Goal: Use online tool/utility: Use online tool/utility

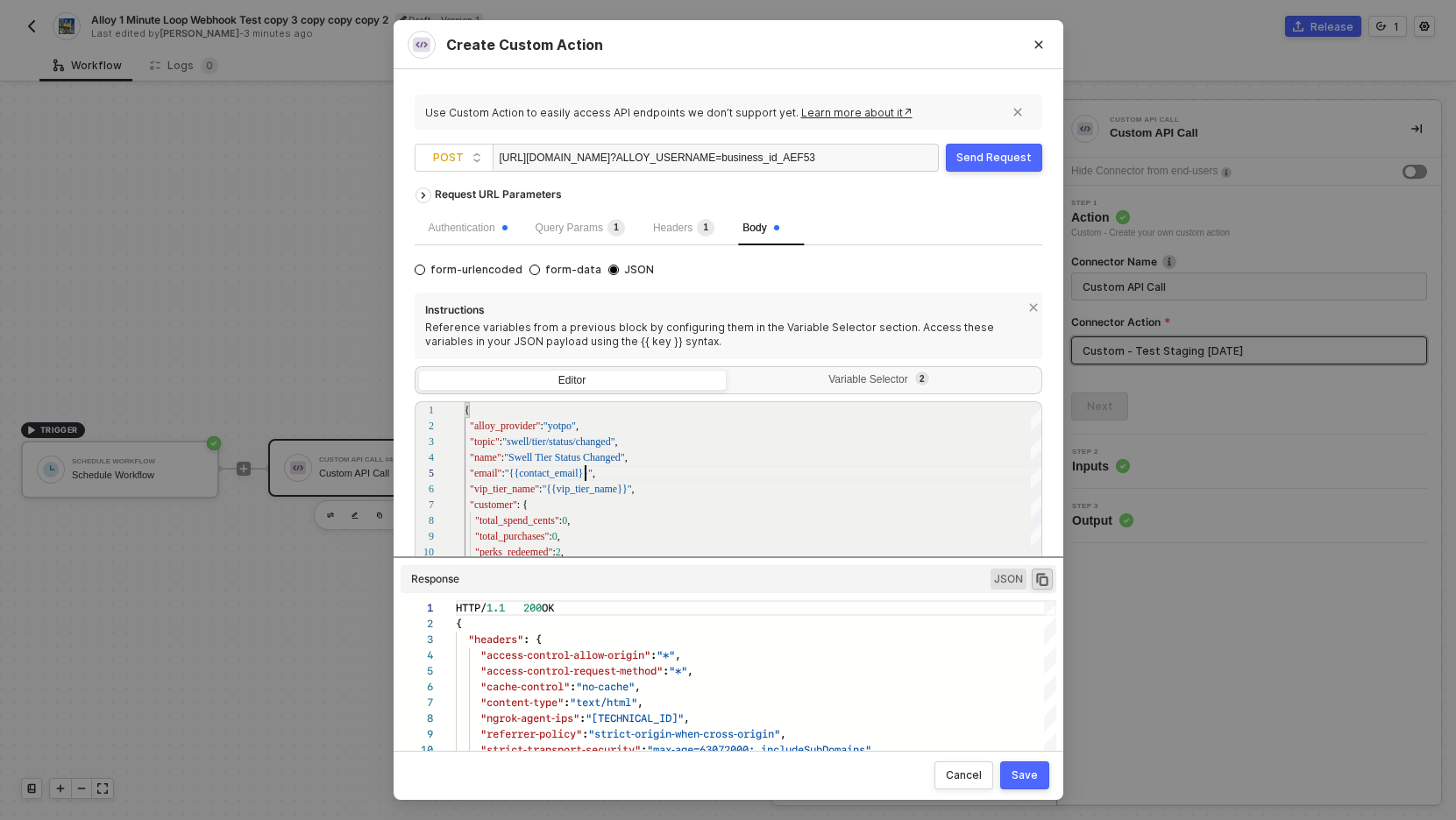
scroll to position [157, 0]
click at [842, 207] on div "Request URL Parameters" at bounding box center [728, 194] width 628 height 31
click at [978, 165] on button "Send Request" at bounding box center [994, 158] width 97 height 28
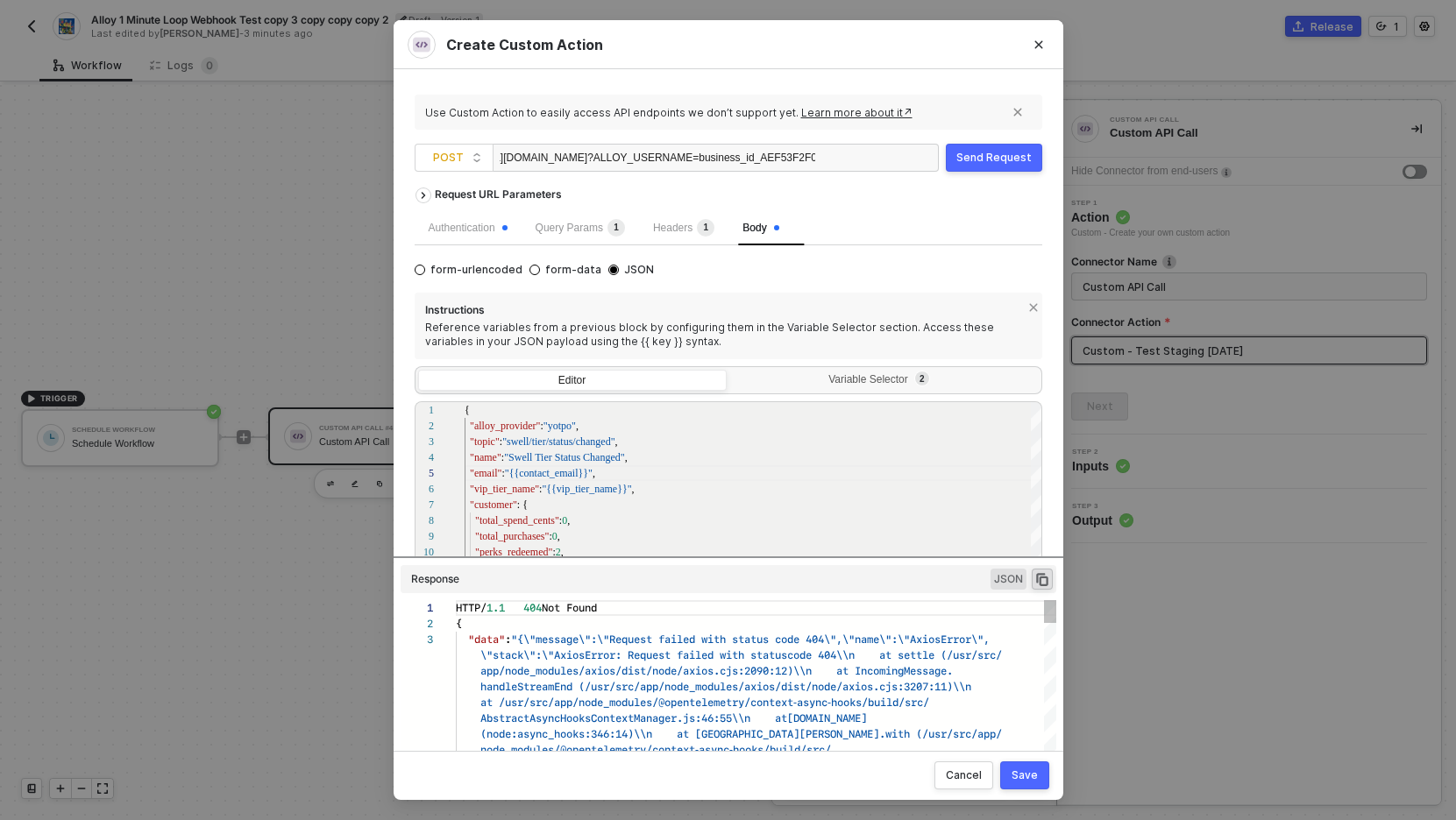
scroll to position [31, 0]
click at [873, 372] on div "Variable Selector 2" at bounding box center [884, 382] width 308 height 25
click at [730, 370] on input "Variable Selector 2" at bounding box center [730, 370] width 0 height 0
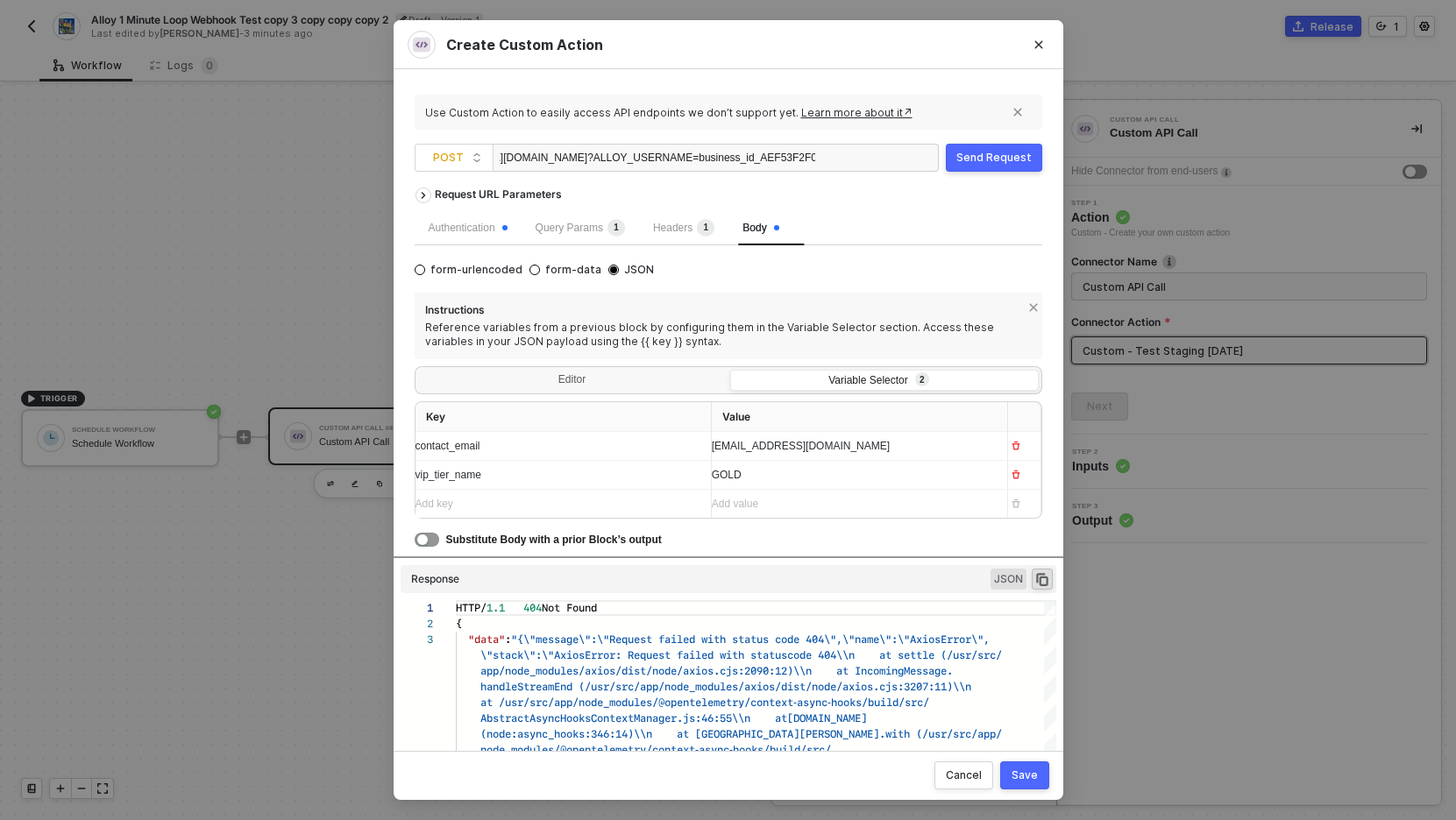
click at [993, 161] on div "Send Request" at bounding box center [993, 157] width 75 height 14
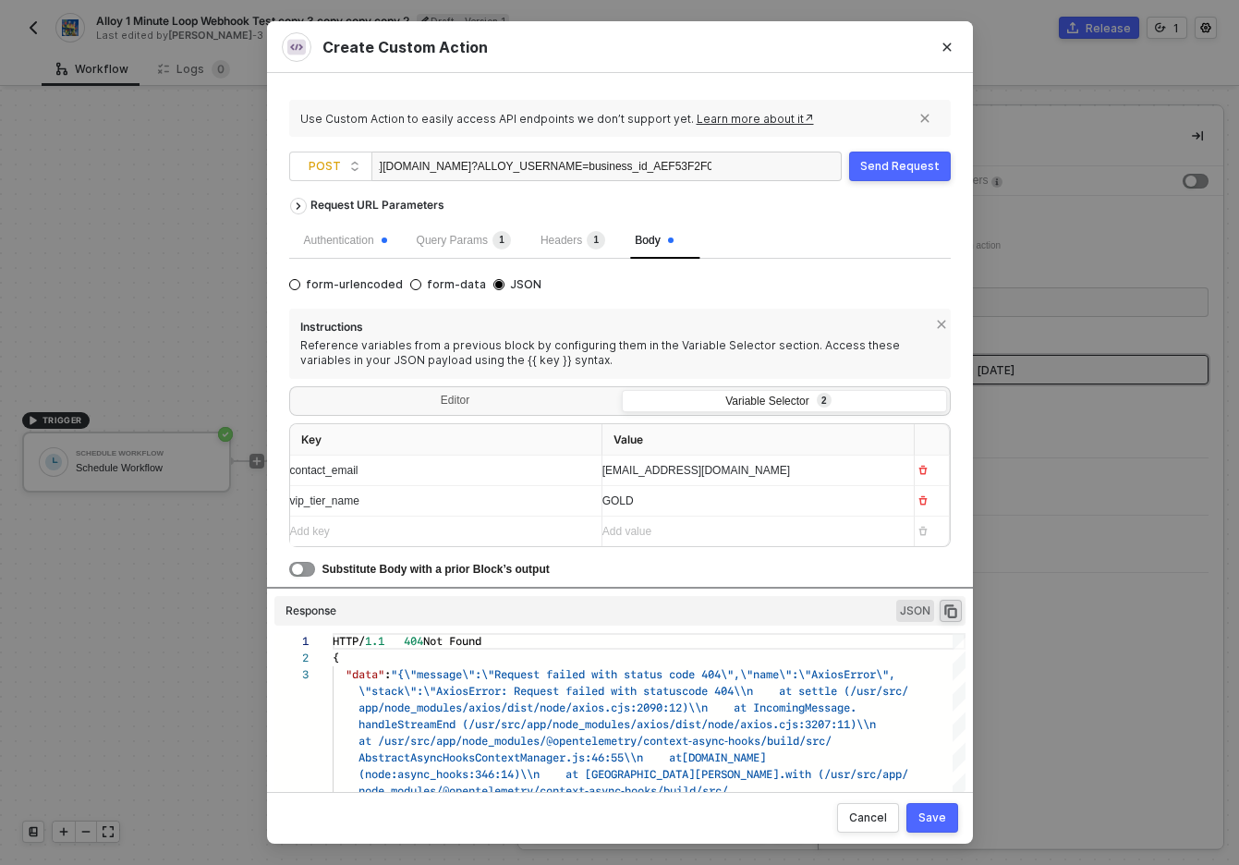
click at [914, 163] on div "Send Request" at bounding box center [899, 166] width 79 height 15
click at [902, 170] on div "Send Request" at bounding box center [899, 166] width 79 height 15
click at [891, 164] on div "Send Request" at bounding box center [899, 166] width 79 height 15
click at [891, 158] on button "Send Request" at bounding box center [900, 167] width 102 height 30
click at [903, 176] on button "Send Request" at bounding box center [900, 167] width 102 height 30
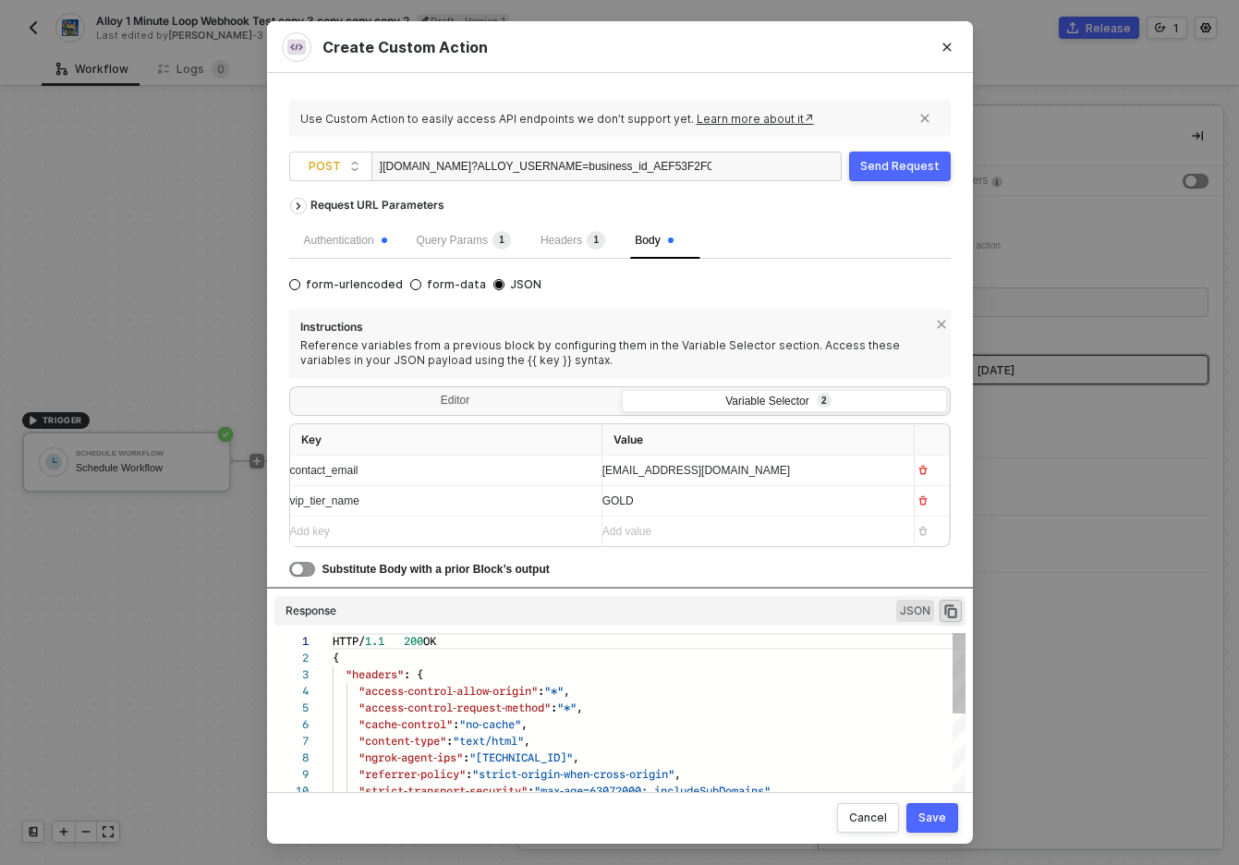
scroll to position [166, 0]
click at [912, 171] on div "Send Request" at bounding box center [899, 166] width 79 height 15
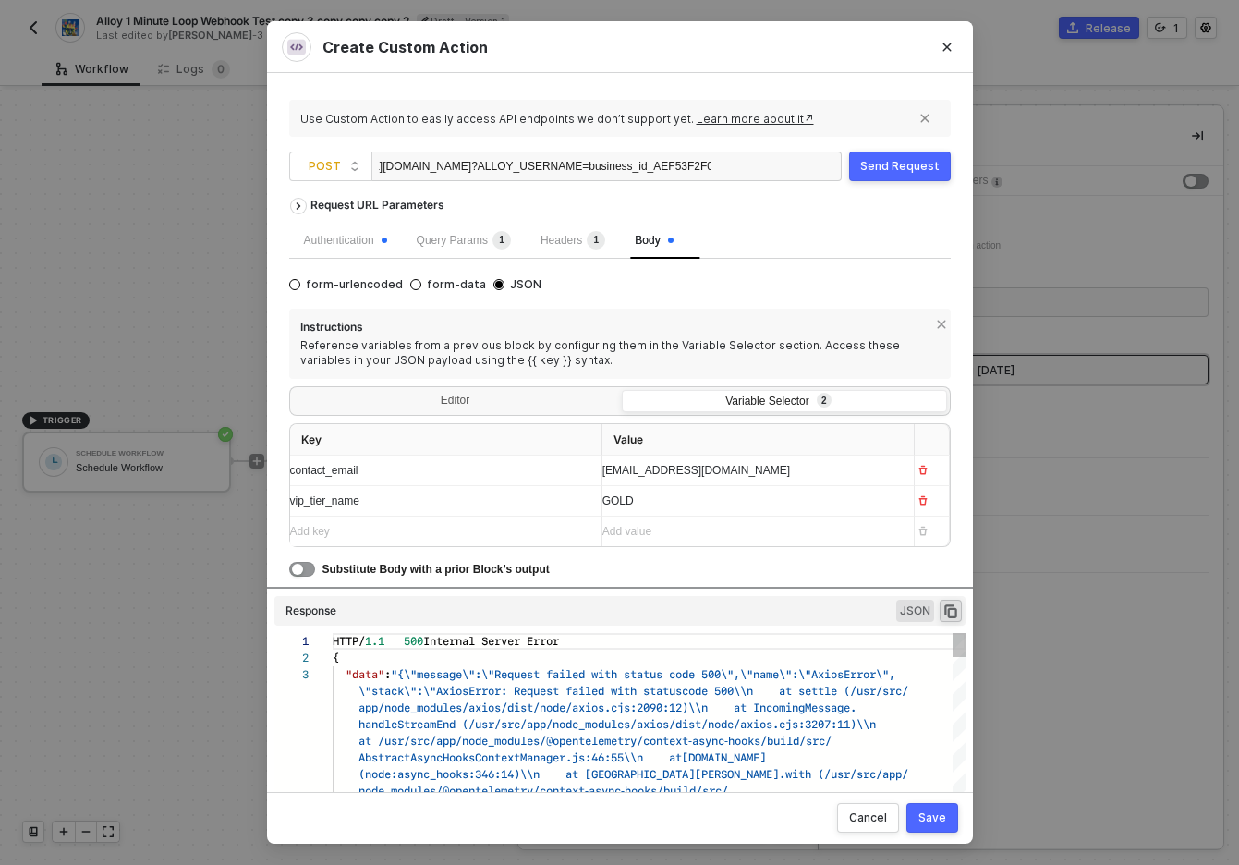
scroll to position [33, 0]
click at [910, 167] on div "Send Request" at bounding box center [899, 166] width 79 height 15
click at [867, 167] on div "Send Request" at bounding box center [899, 166] width 79 height 15
click at [902, 154] on button "Send Request" at bounding box center [900, 167] width 102 height 30
click at [870, 166] on div "Send Request" at bounding box center [899, 166] width 79 height 15
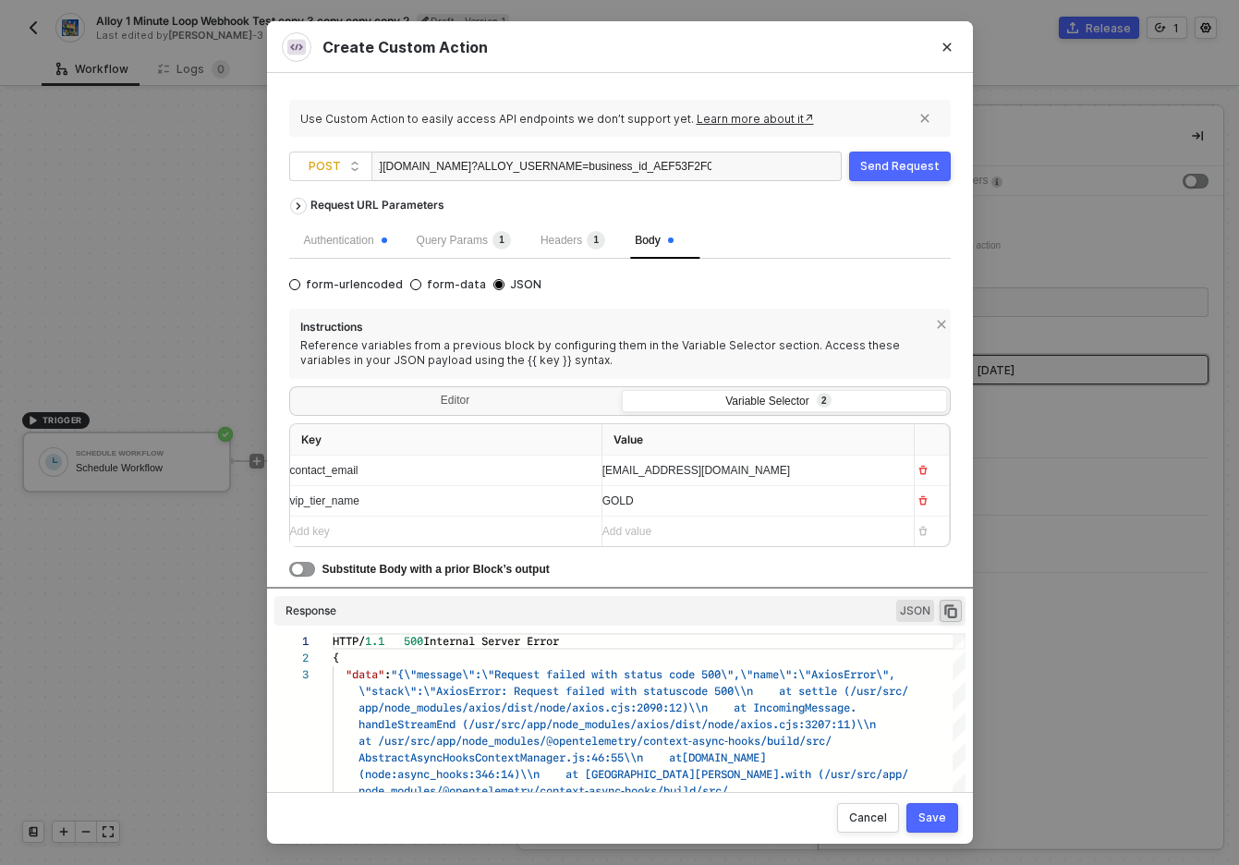
click at [882, 165] on div "Send Request" at bounding box center [899, 166] width 79 height 15
click at [883, 170] on div "Send Request" at bounding box center [899, 166] width 79 height 15
click at [883, 238] on div "Authentication Query Params 1 Headers 1 Body" at bounding box center [620, 240] width 662 height 37
click at [903, 169] on div "Send Request" at bounding box center [899, 166] width 79 height 15
click at [729, 201] on div "Request URL Parameters" at bounding box center [620, 205] width 662 height 33
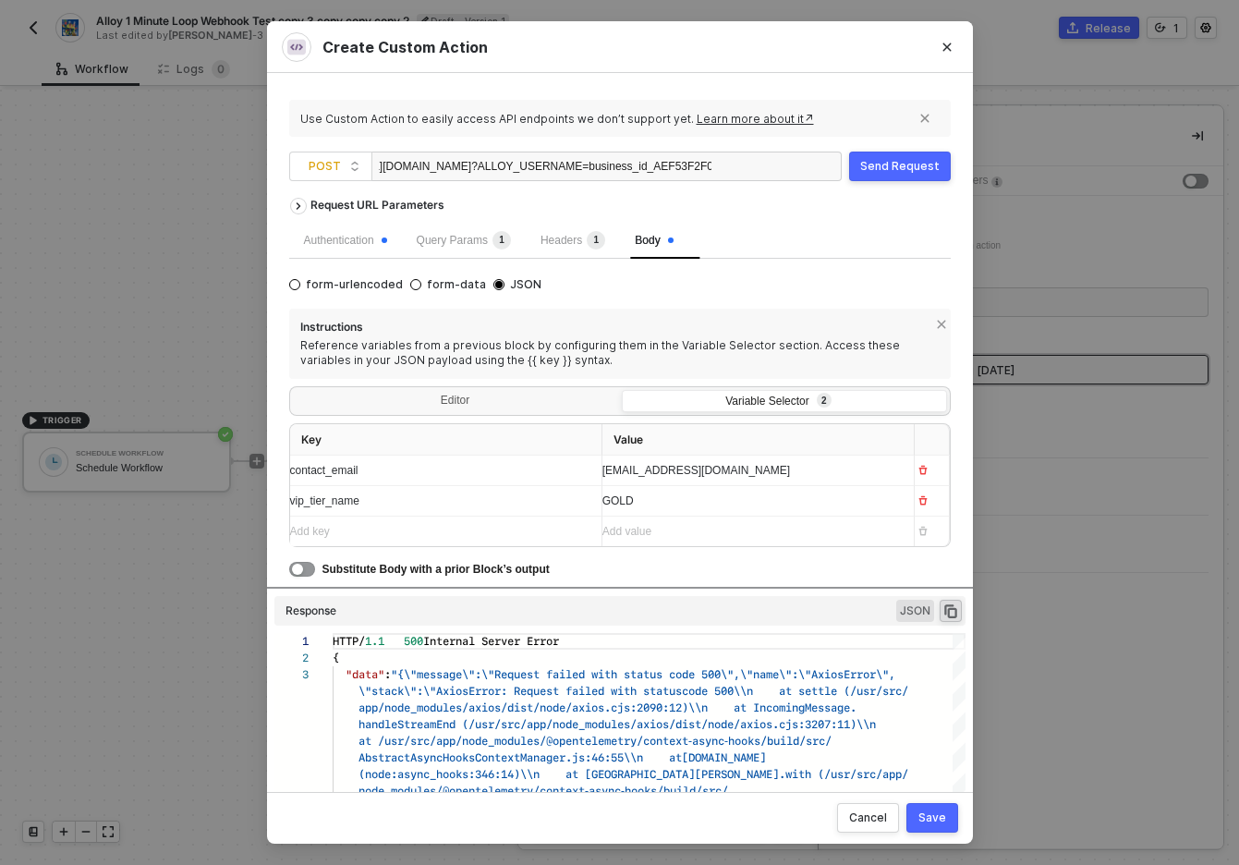
click at [898, 164] on div "Send Request" at bounding box center [899, 166] width 79 height 15
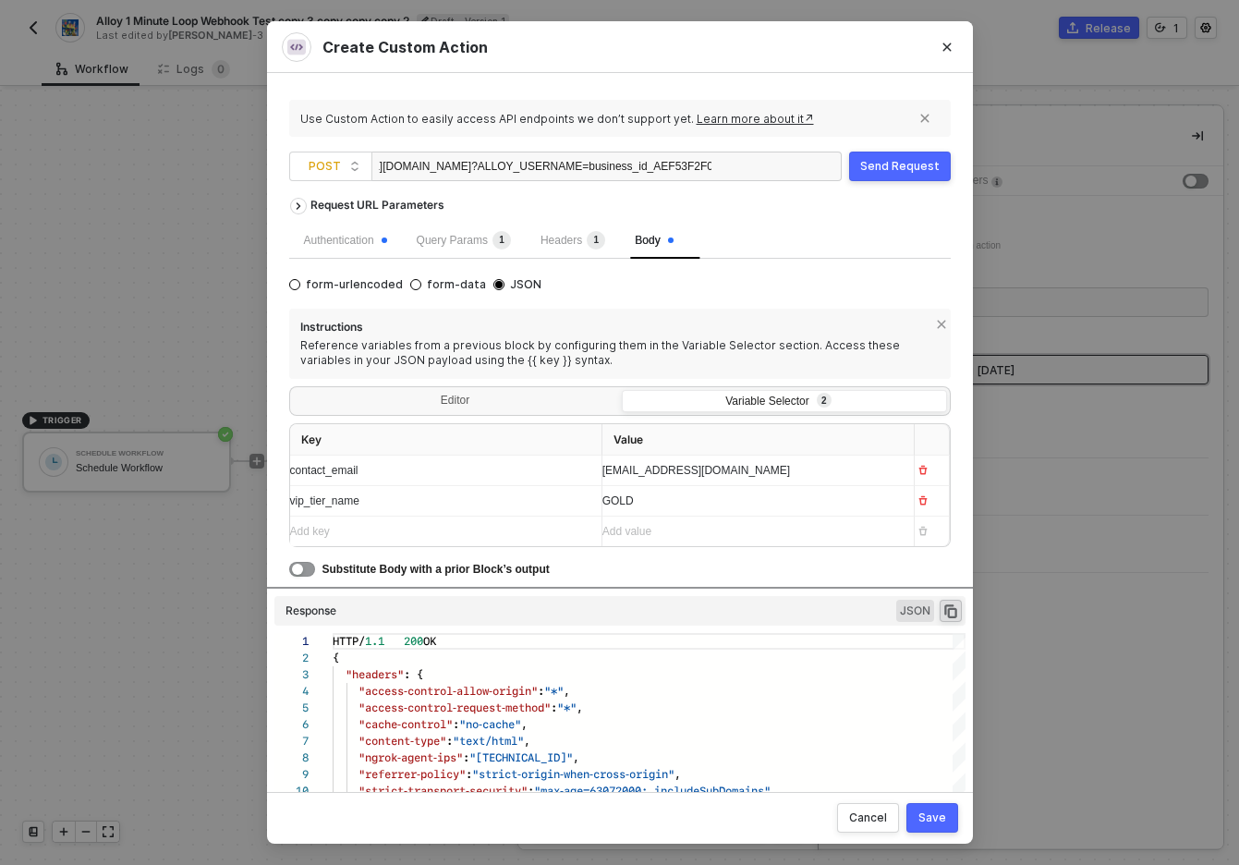
scroll to position [0, 279]
click at [617, 469] on span "[EMAIL_ADDRESS][DOMAIN_NAME]" at bounding box center [697, 470] width 188 height 13
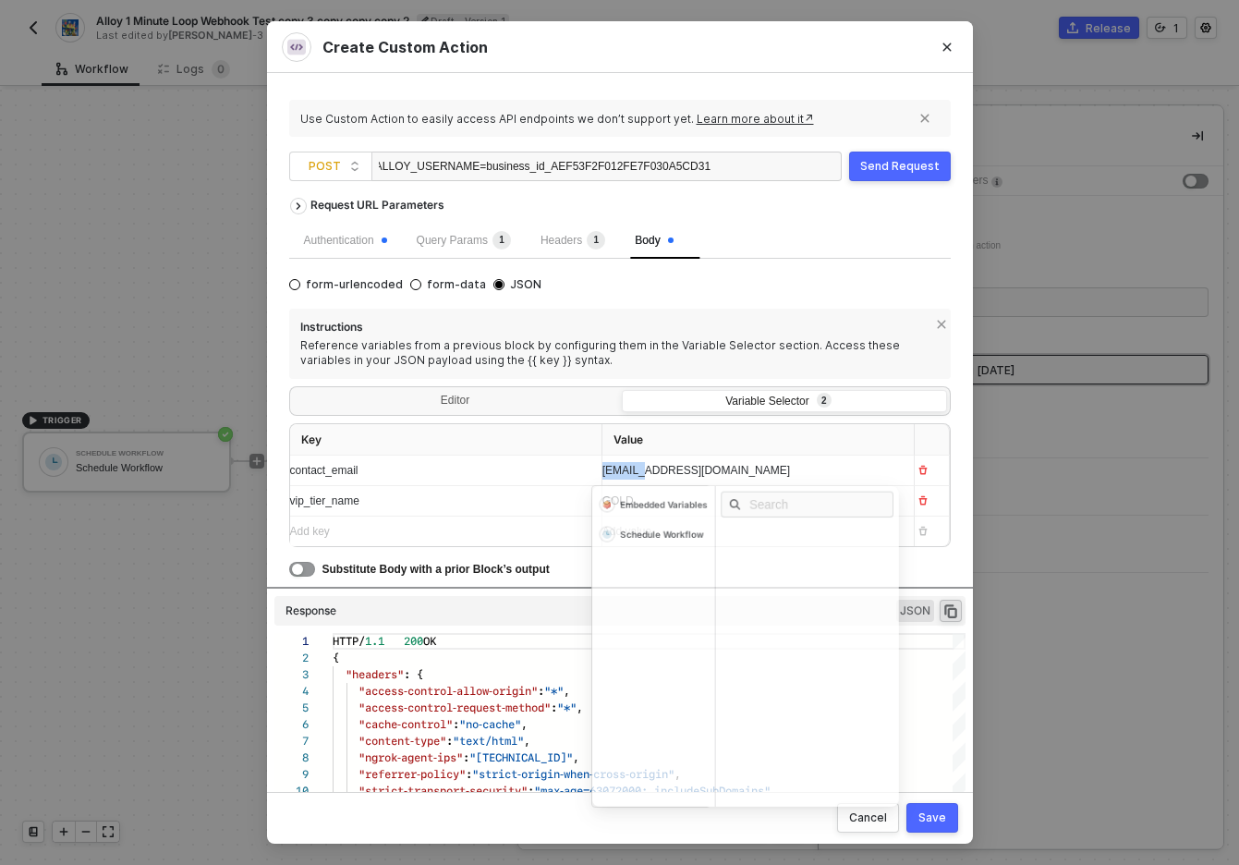
click at [617, 469] on span "[EMAIL_ADDRESS][DOMAIN_NAME]" at bounding box center [697, 470] width 188 height 13
copy span "[EMAIL_ADDRESS][DOMAIN_NAME]"
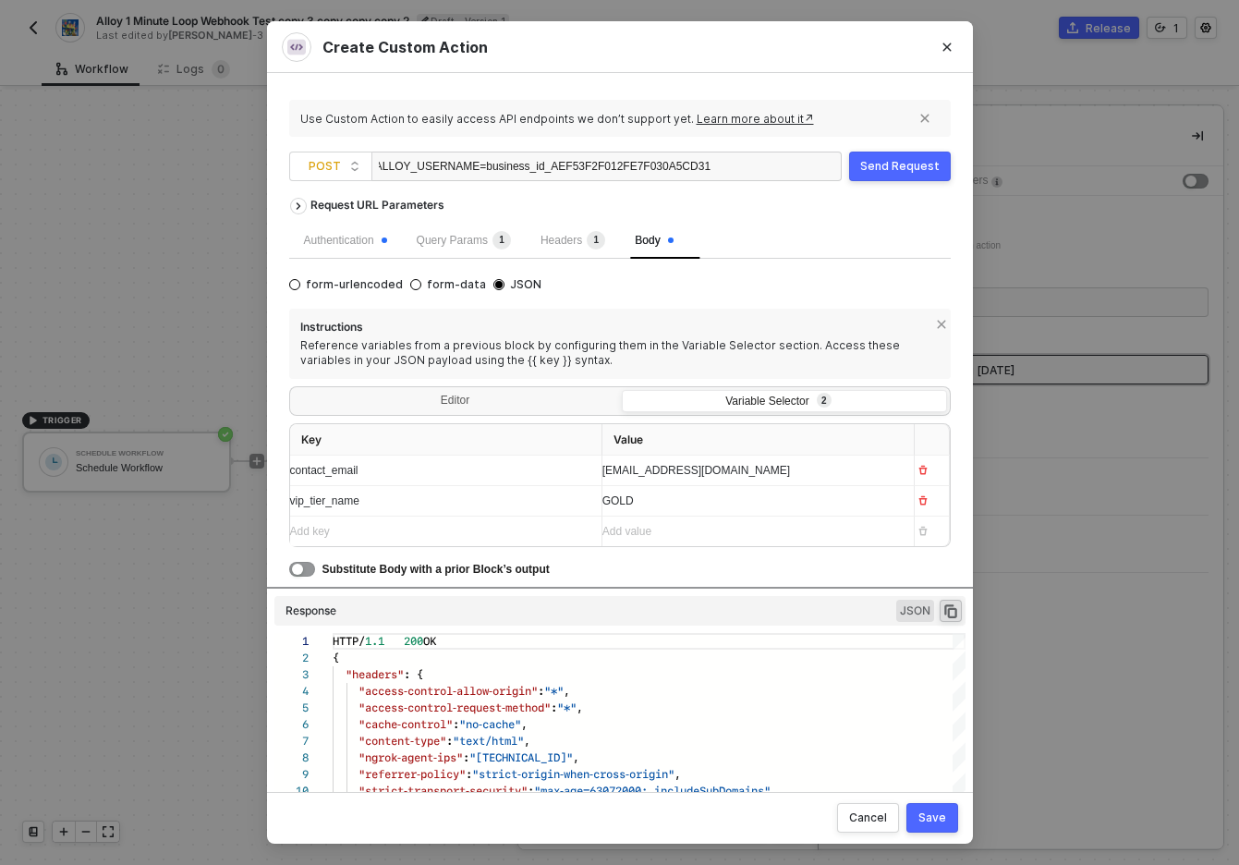
click at [907, 168] on div "Send Request" at bounding box center [899, 166] width 79 height 15
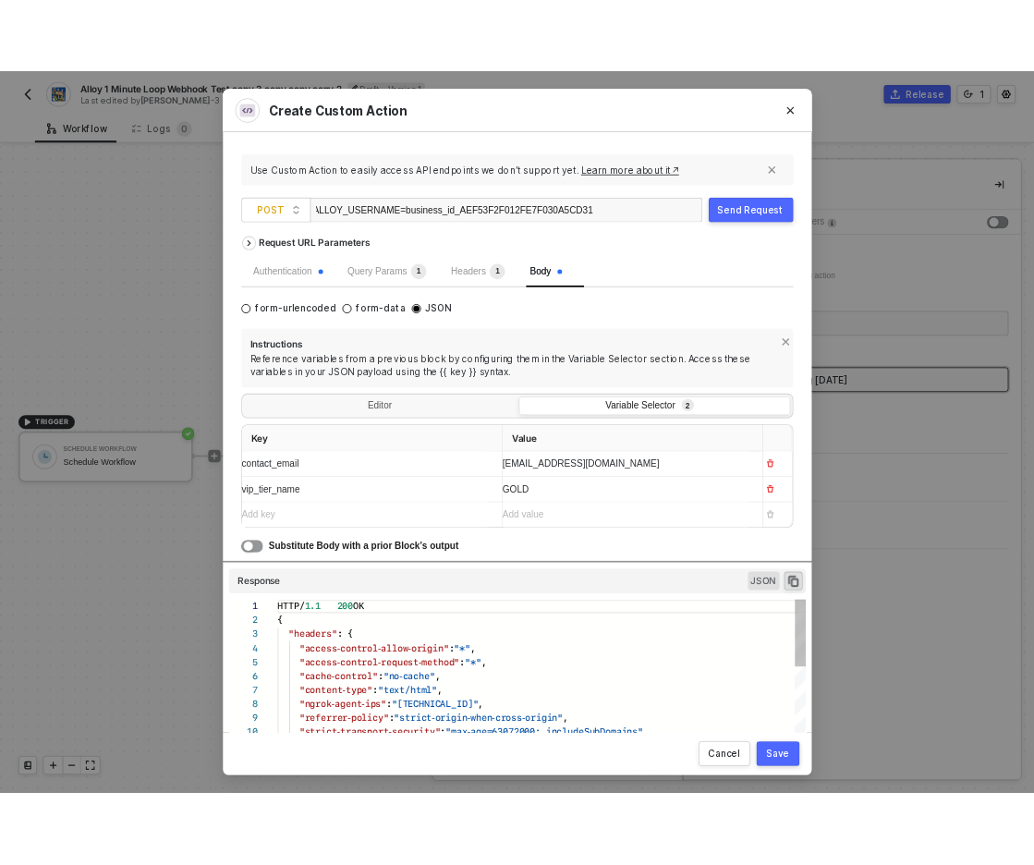
scroll to position [166, 0]
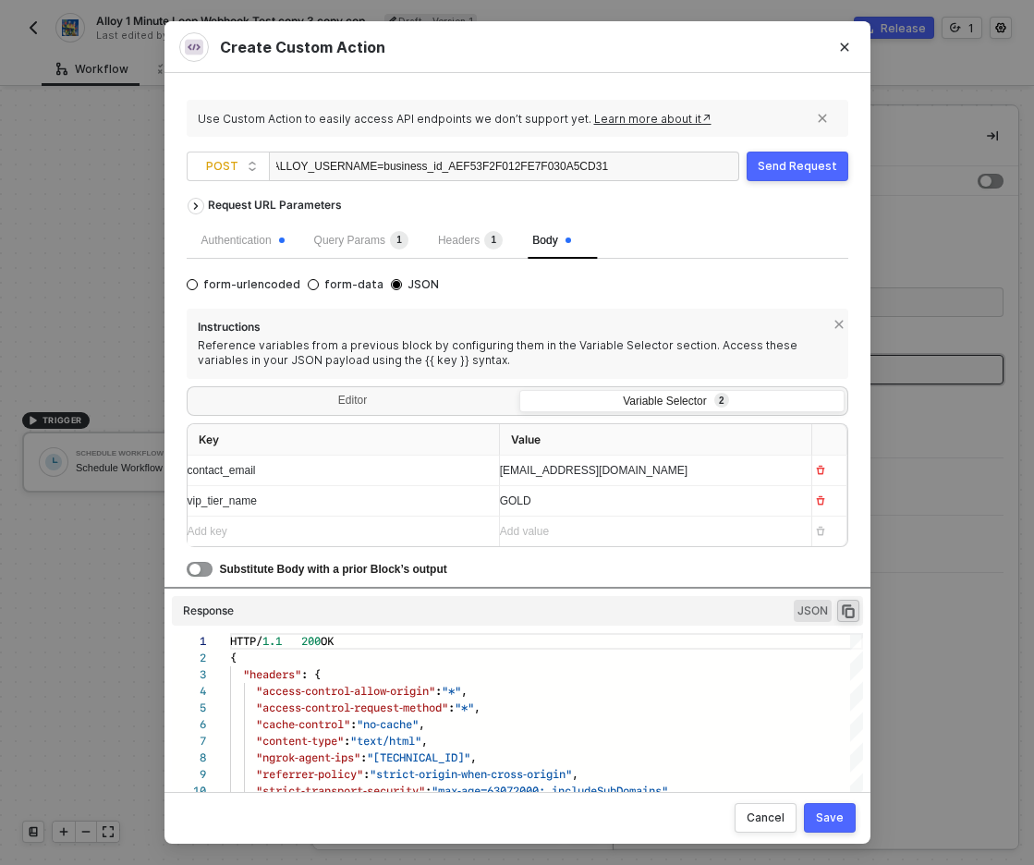
click at [803, 173] on div "Send Request" at bounding box center [797, 166] width 79 height 15
click at [783, 160] on div "Send Request" at bounding box center [797, 166] width 79 height 15
click at [798, 176] on button "Send Request" at bounding box center [798, 167] width 102 height 30
click at [802, 167] on div "Send Request" at bounding box center [797, 166] width 79 height 15
click at [810, 169] on div "Send Request" at bounding box center [797, 166] width 79 height 15
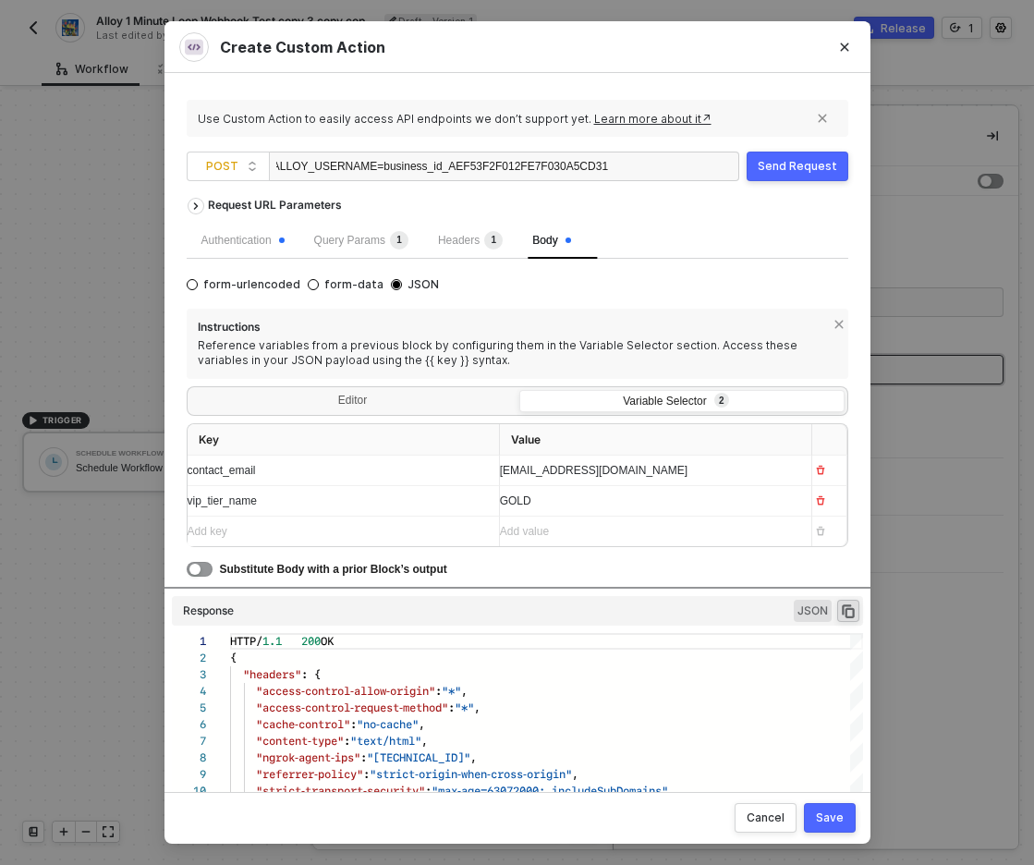
click at [505, 499] on span "GOLD" at bounding box center [515, 500] width 31 height 13
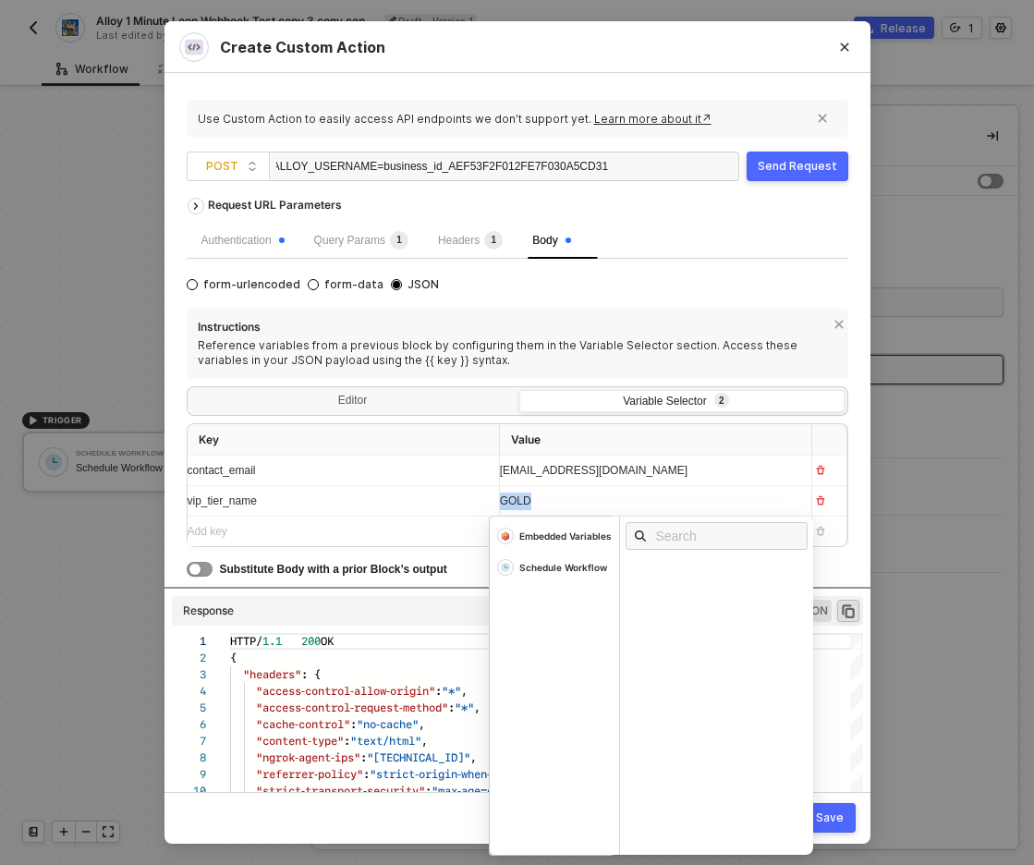
click at [505, 499] on span "GOLD" at bounding box center [515, 500] width 31 height 13
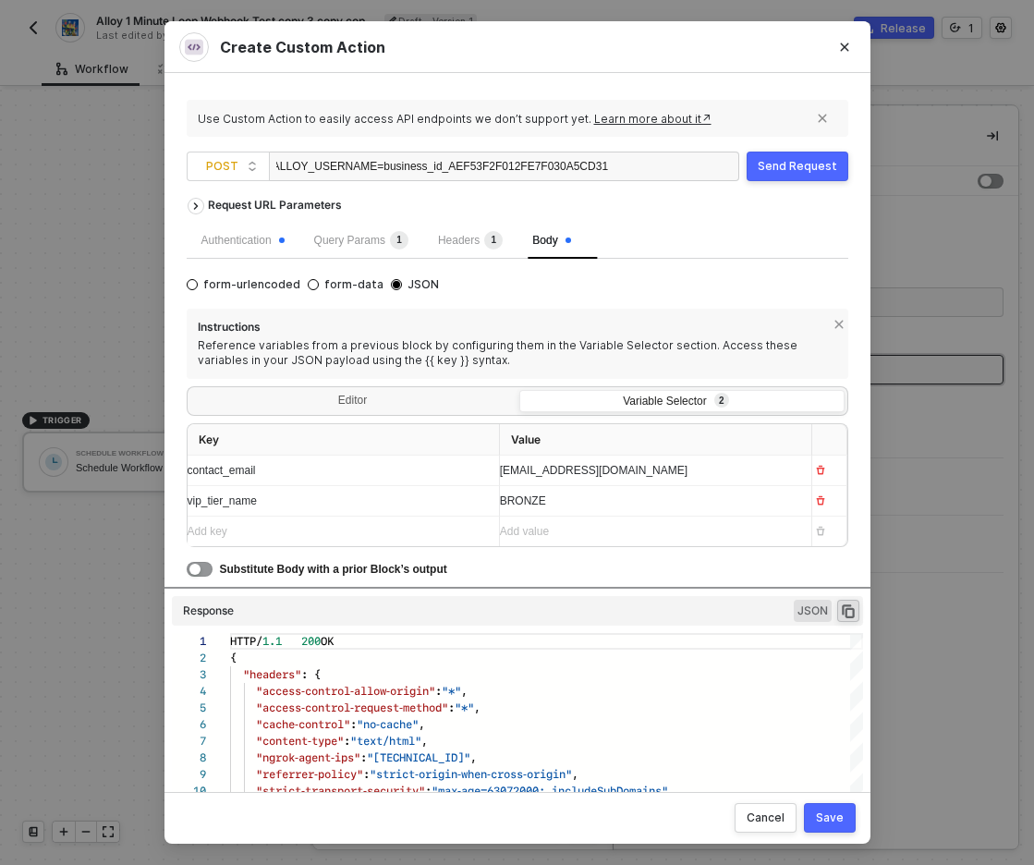
click at [792, 170] on div "Send Request" at bounding box center [797, 166] width 79 height 15
